Goal: Navigation & Orientation: Find specific page/section

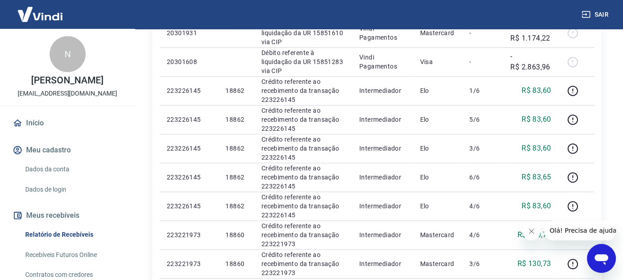
click at [38, 132] on link "Início" at bounding box center [67, 123] width 113 height 20
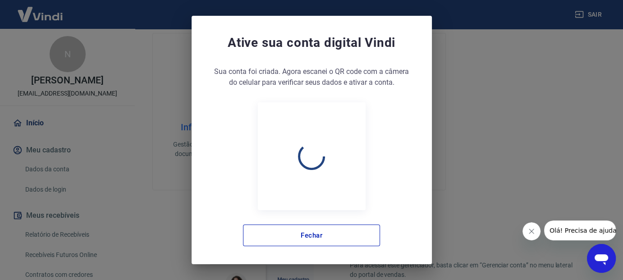
scroll to position [288, 0]
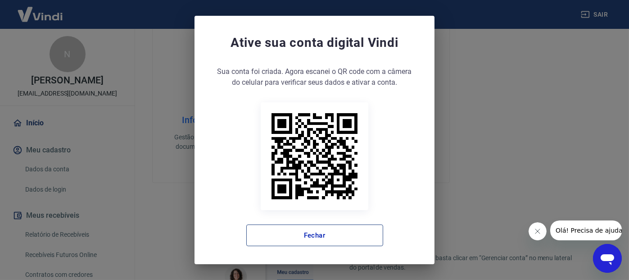
click at [321, 238] on button "Fechar" at bounding box center [314, 235] width 137 height 22
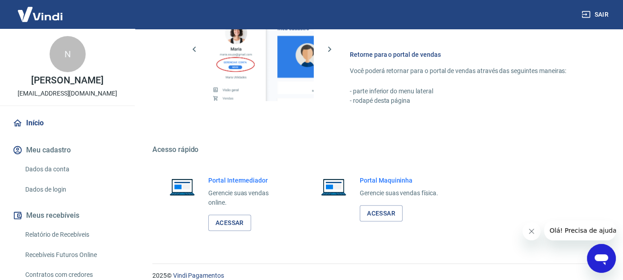
scroll to position [543, 0]
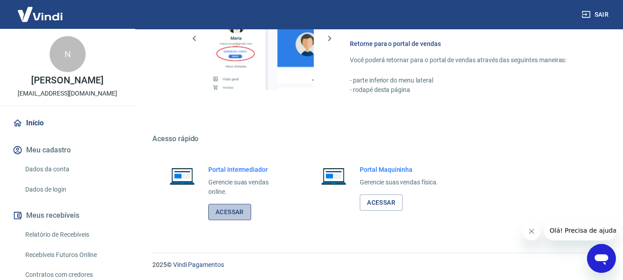
click at [228, 213] on link "Acessar" at bounding box center [229, 212] width 43 height 17
